Goal: Task Accomplishment & Management: Manage account settings

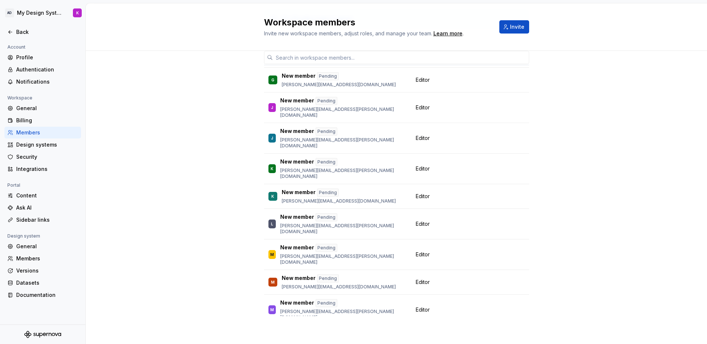
scroll to position [46, 0]
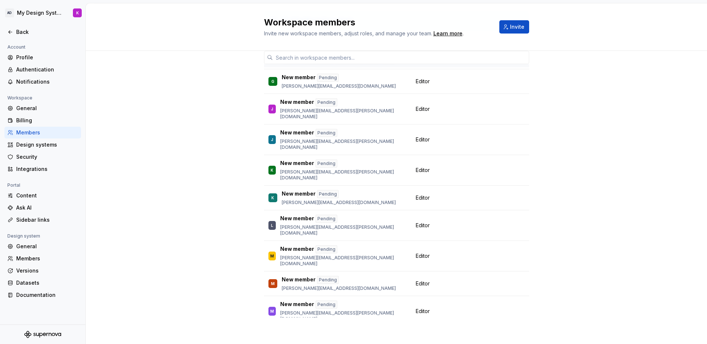
click at [209, 148] on div "19 / 20 editor seats assigned Member Workspace role K [PERSON_NAME] [PERSON_NAM…" at bounding box center [396, 175] width 621 height 341
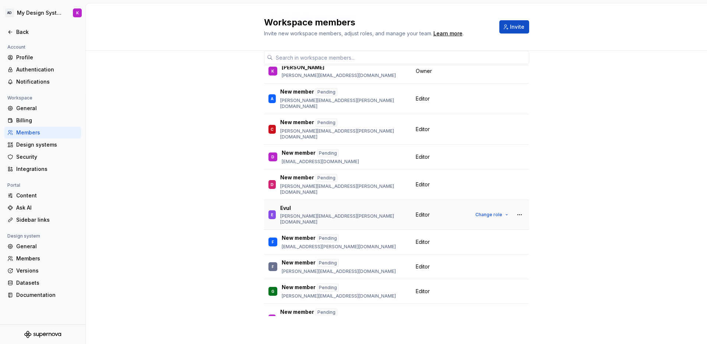
scroll to position [0, 0]
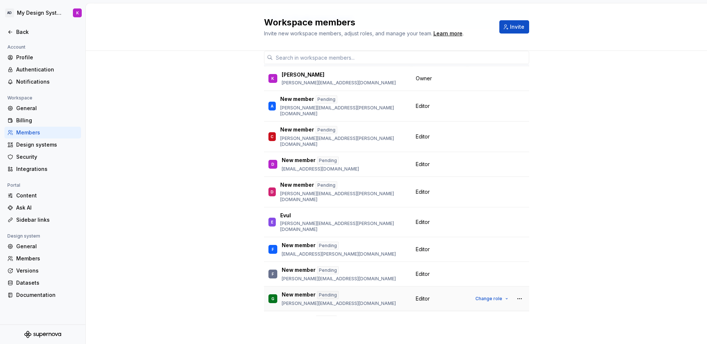
click at [419, 286] on td "Editor" at bounding box center [439, 298] width 56 height 25
click at [421, 295] on span "Editor" at bounding box center [423, 298] width 14 height 7
click at [499, 293] on button "Change role" at bounding box center [491, 298] width 39 height 10
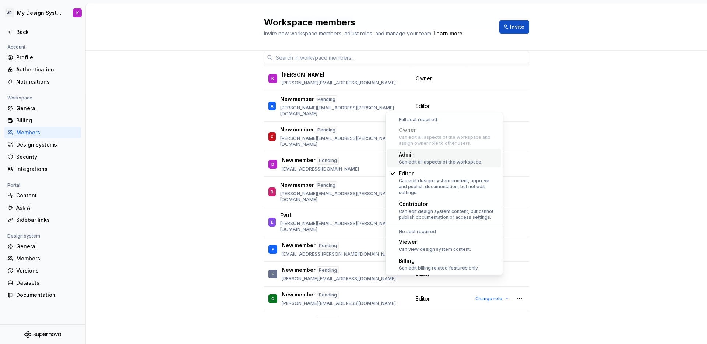
click at [420, 153] on div "Admin" at bounding box center [441, 154] width 84 height 7
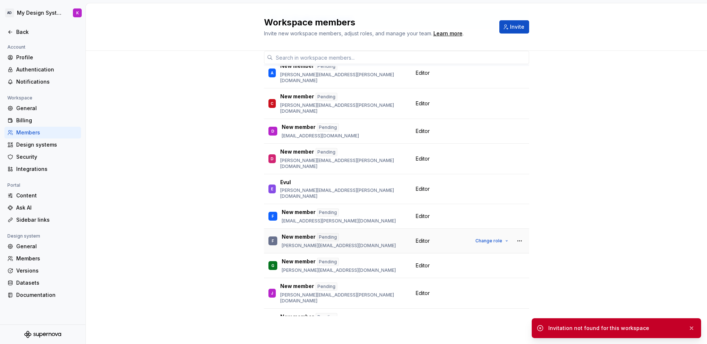
scroll to position [114, 0]
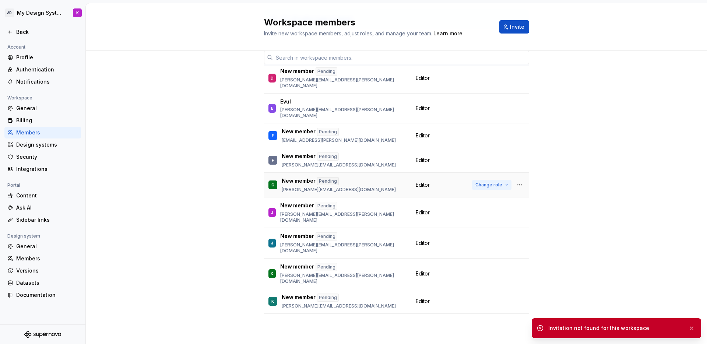
click at [483, 182] on span "Change role" at bounding box center [488, 185] width 27 height 6
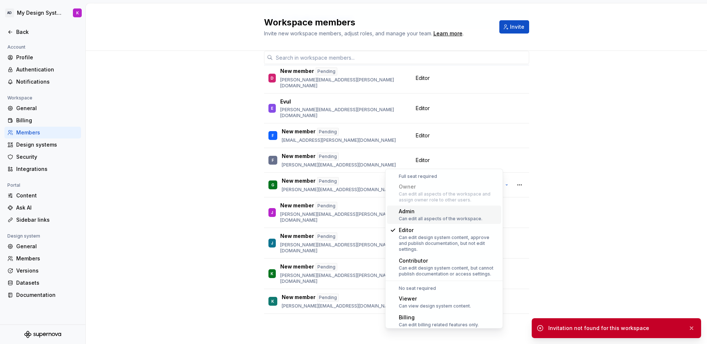
click at [417, 210] on div "Admin" at bounding box center [441, 211] width 84 height 7
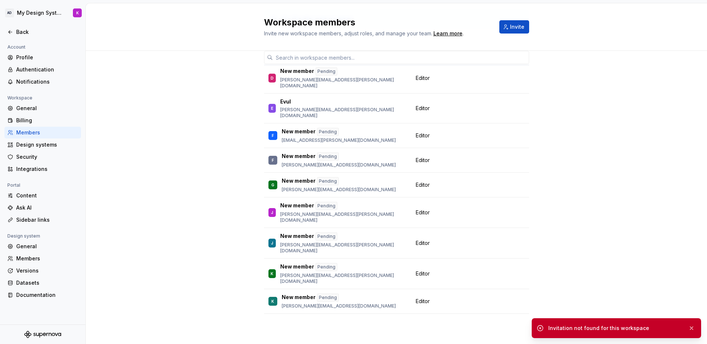
click at [168, 111] on div "19 / 20 editor seats assigned Member Workspace role K [PERSON_NAME] [PERSON_NAM…" at bounding box center [396, 173] width 621 height 341
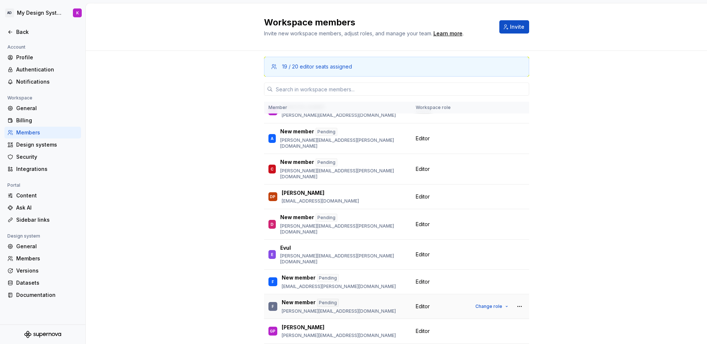
scroll to position [22, 0]
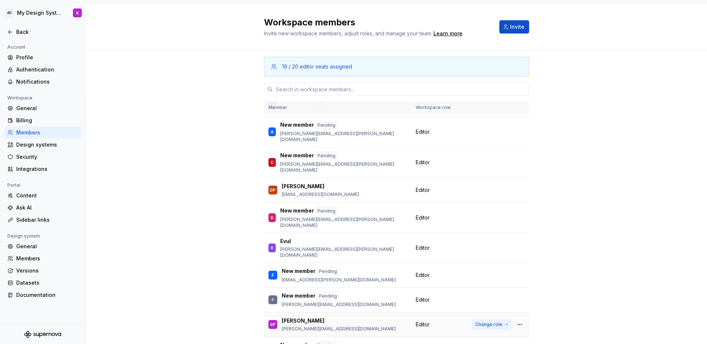
click at [496, 319] on button "Change role" at bounding box center [491, 324] width 39 height 10
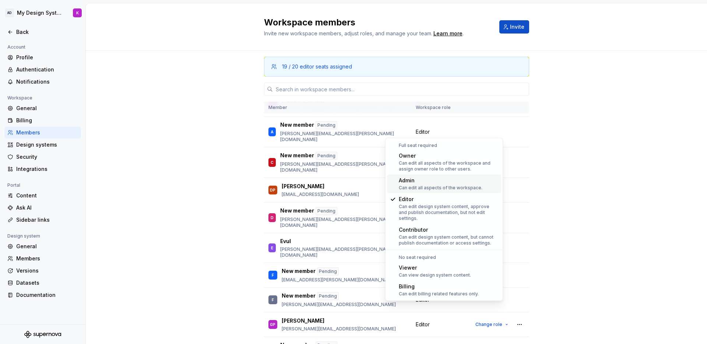
click at [456, 188] on div "Can edit all aspects of the workspace." at bounding box center [441, 188] width 84 height 6
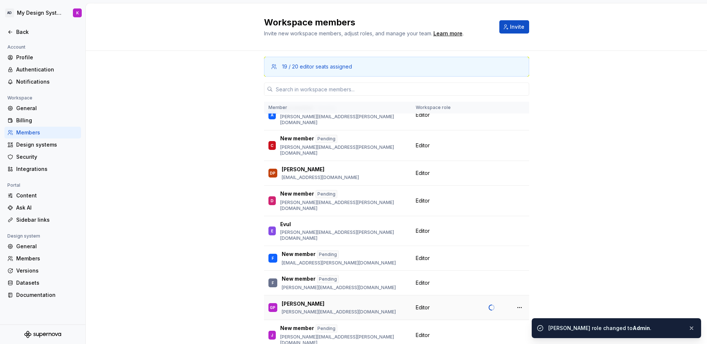
scroll to position [0, 0]
